Goal: Task Accomplishment & Management: Manage account settings

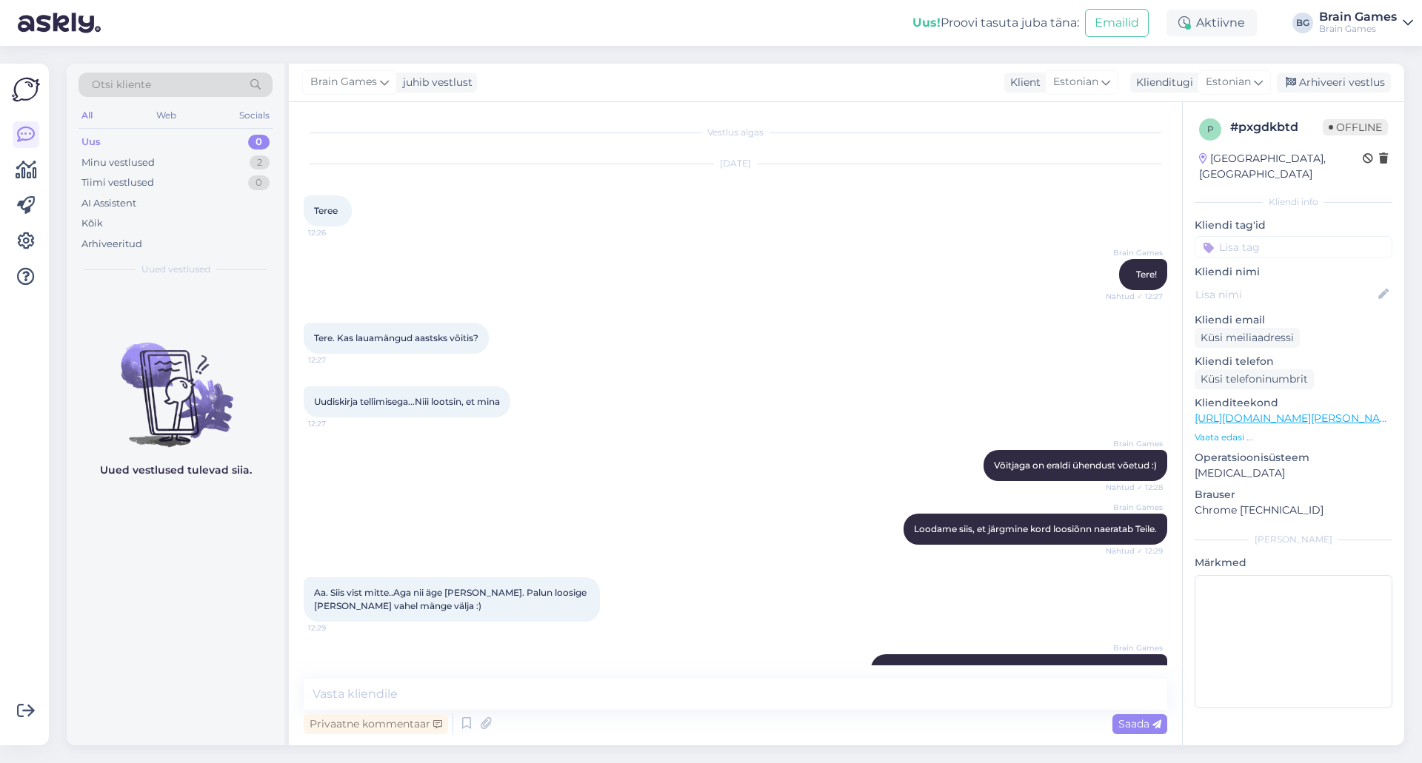
scroll to position [177, 0]
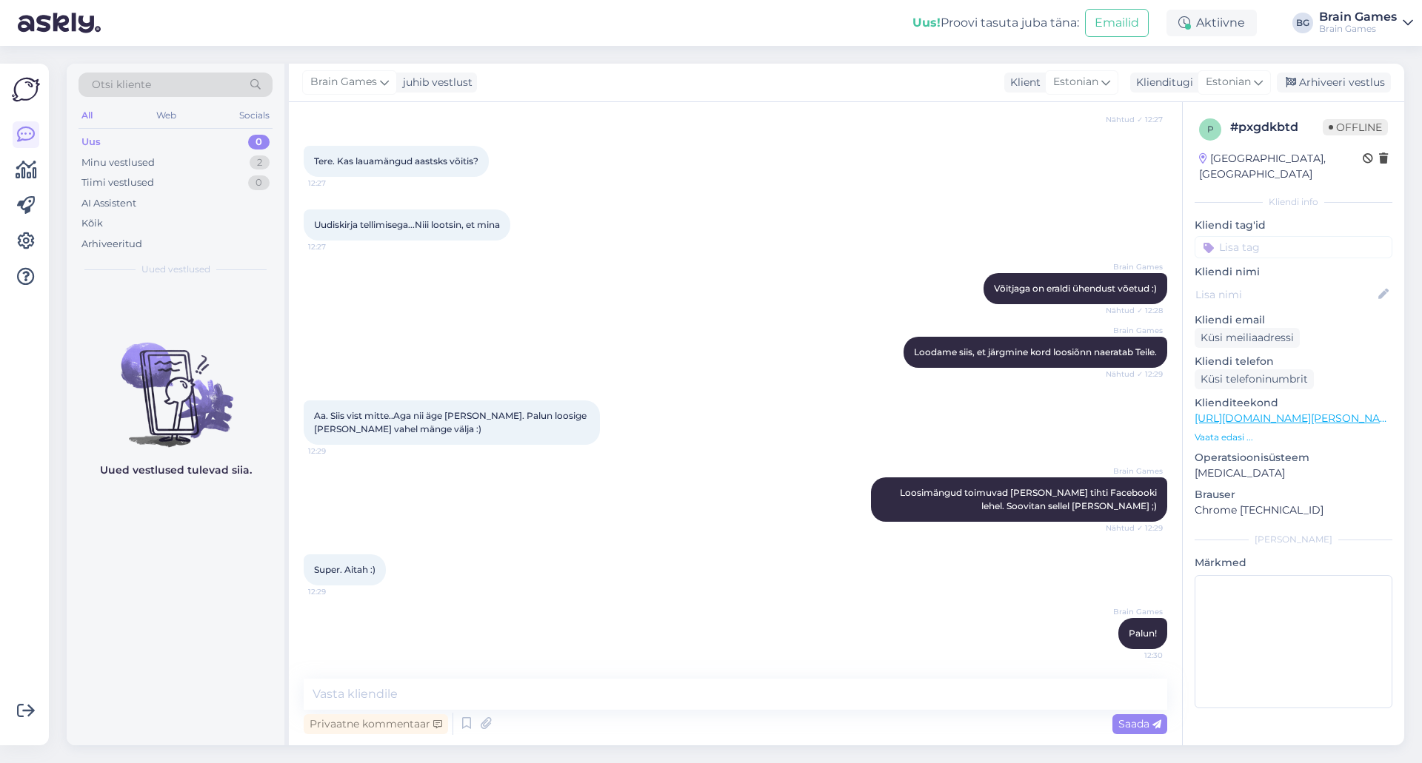
click at [703, 255] on div "Uudiskirja tellimisega...Niii lootsin, et mina 12:27" at bounding box center [735, 225] width 863 height 64
click at [1305, 86] on div "Arhiveeri vestlus" at bounding box center [1333, 83] width 114 height 20
click at [214, 165] on div "Minu vestlused 1" at bounding box center [175, 163] width 194 height 21
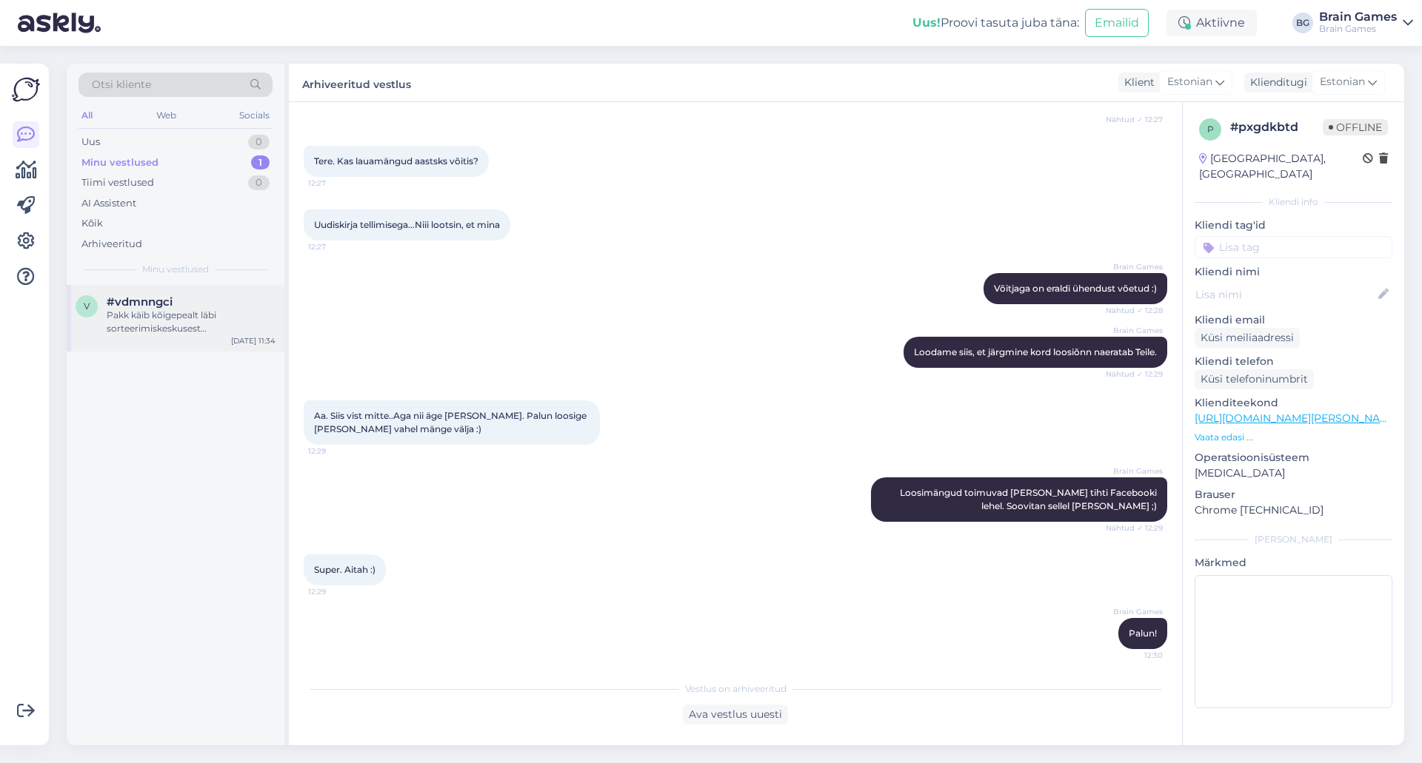
click at [167, 327] on div "Pakk käib kõigepealt läbi sorteerimiskeskusest [PERSON_NAME] siis asub sihtkoht…" at bounding box center [191, 322] width 169 height 27
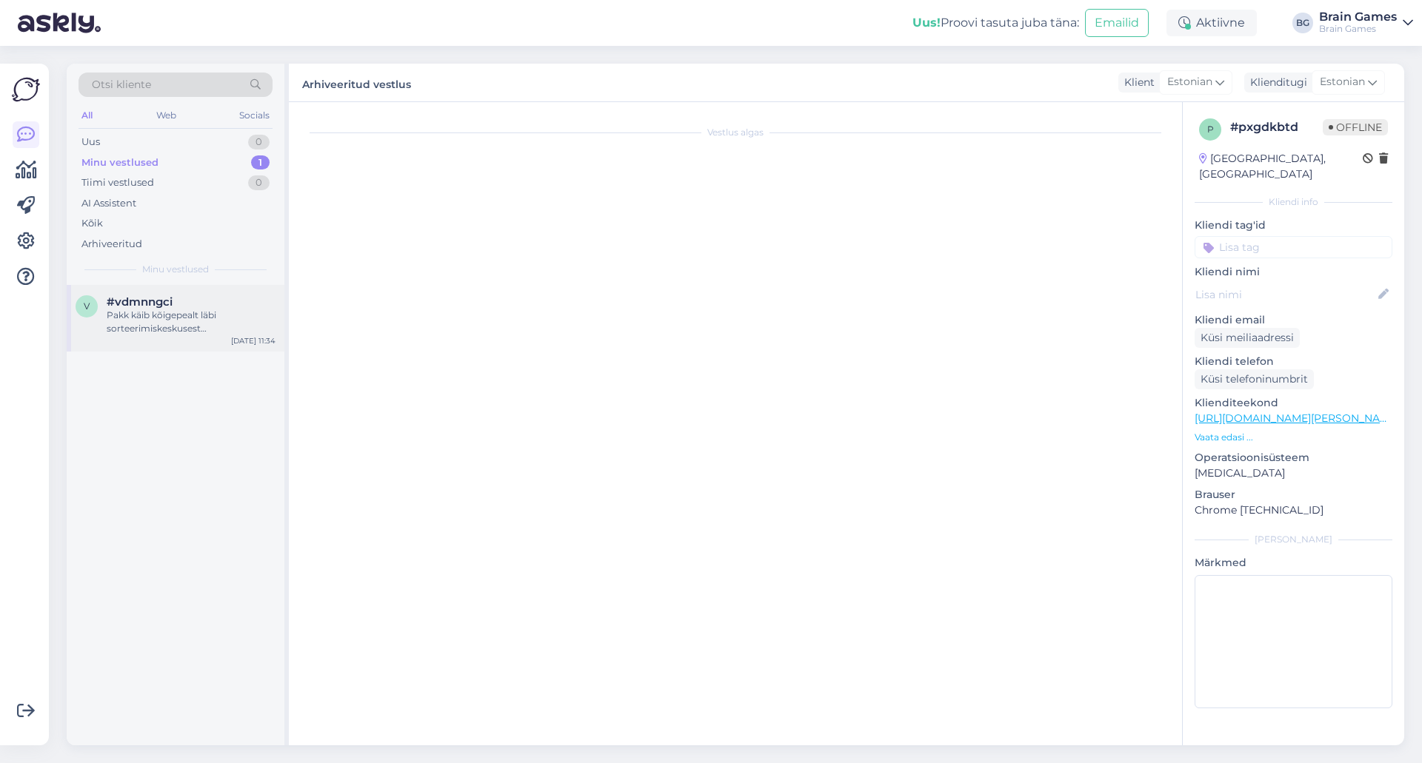
scroll to position [0, 0]
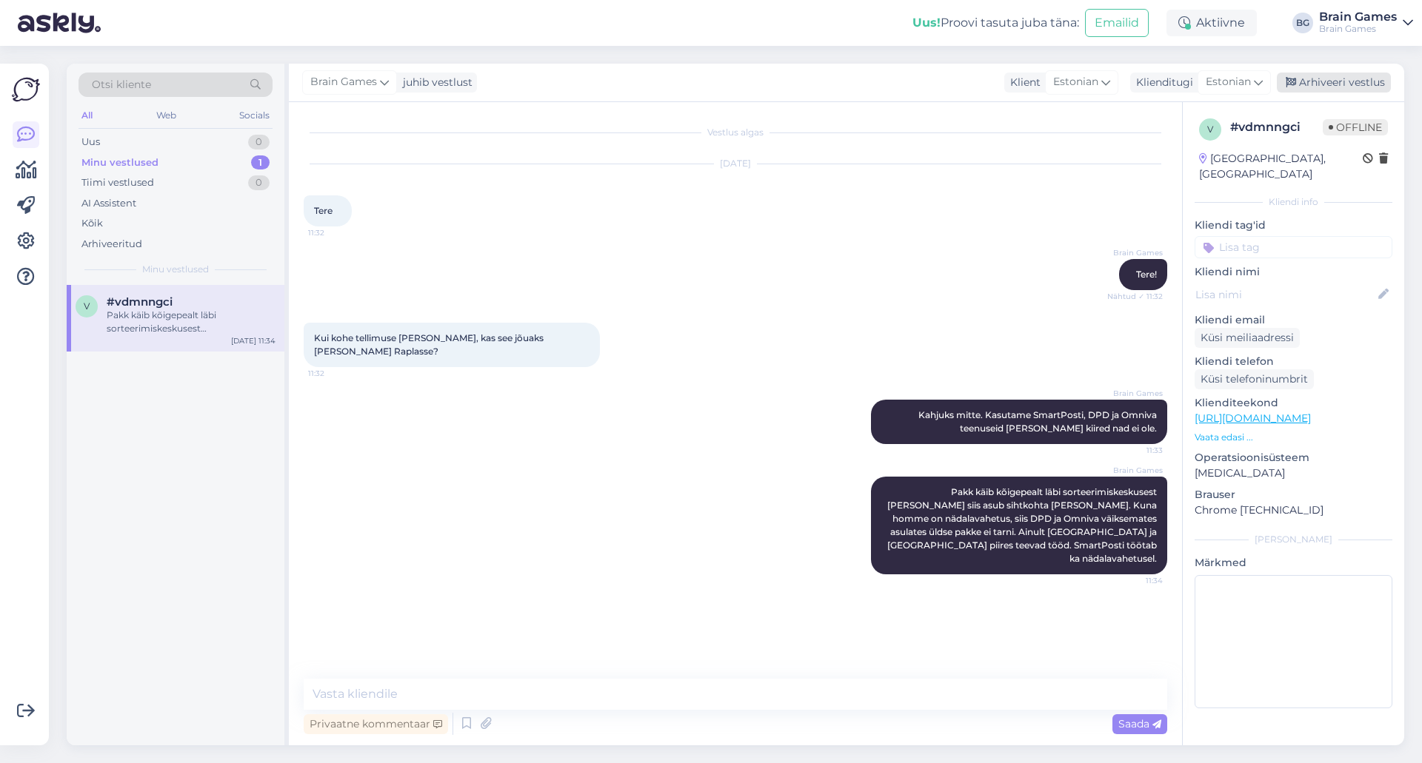
click at [1308, 84] on div "Arhiveeri vestlus" at bounding box center [1333, 83] width 114 height 20
